Goal: Task Accomplishment & Management: Complete application form

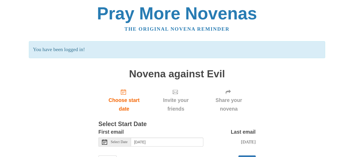
scroll to position [29, 0]
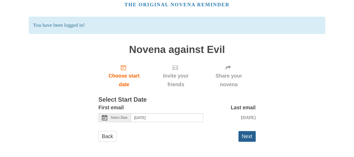
click at [247, 135] on button "Next" at bounding box center [247, 136] width 17 height 11
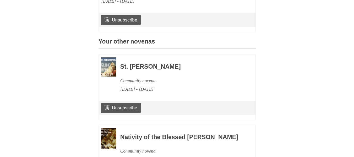
scroll to position [199, 0]
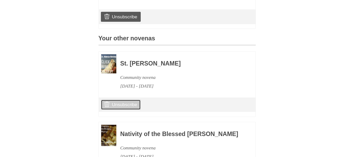
click at [120, 110] on link "Unsubscribe" at bounding box center [121, 105] width 40 height 10
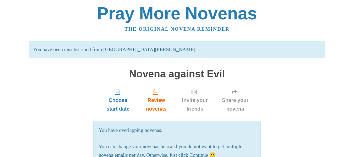
scroll to position [137, 0]
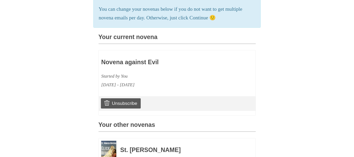
click at [323, 91] on div "Pray More Novenas The original novena reminder You have been unsubscribed from …" at bounding box center [177, 84] width 307 height 443
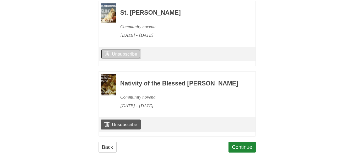
click at [123, 59] on link "Unsubscribe" at bounding box center [121, 54] width 40 height 10
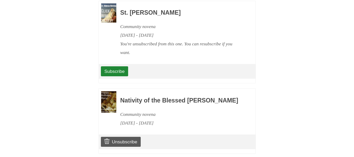
scroll to position [318, 0]
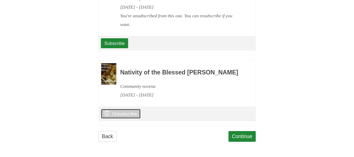
click at [117, 115] on link "Unsubscribe" at bounding box center [121, 114] width 40 height 10
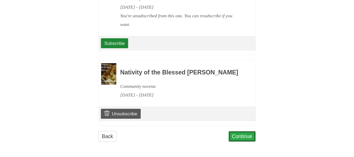
click at [239, 134] on link "Continue" at bounding box center [242, 136] width 27 height 11
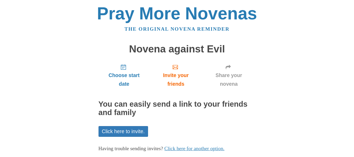
scroll to position [30, 0]
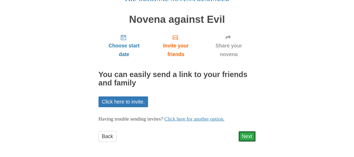
click at [240, 135] on link "Next" at bounding box center [247, 136] width 17 height 11
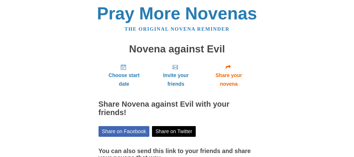
scroll to position [54, 0]
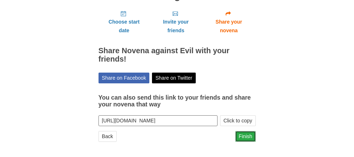
click at [246, 137] on link "Finish" at bounding box center [246, 136] width 20 height 11
